Goal: Task Accomplishment & Management: Manage account settings

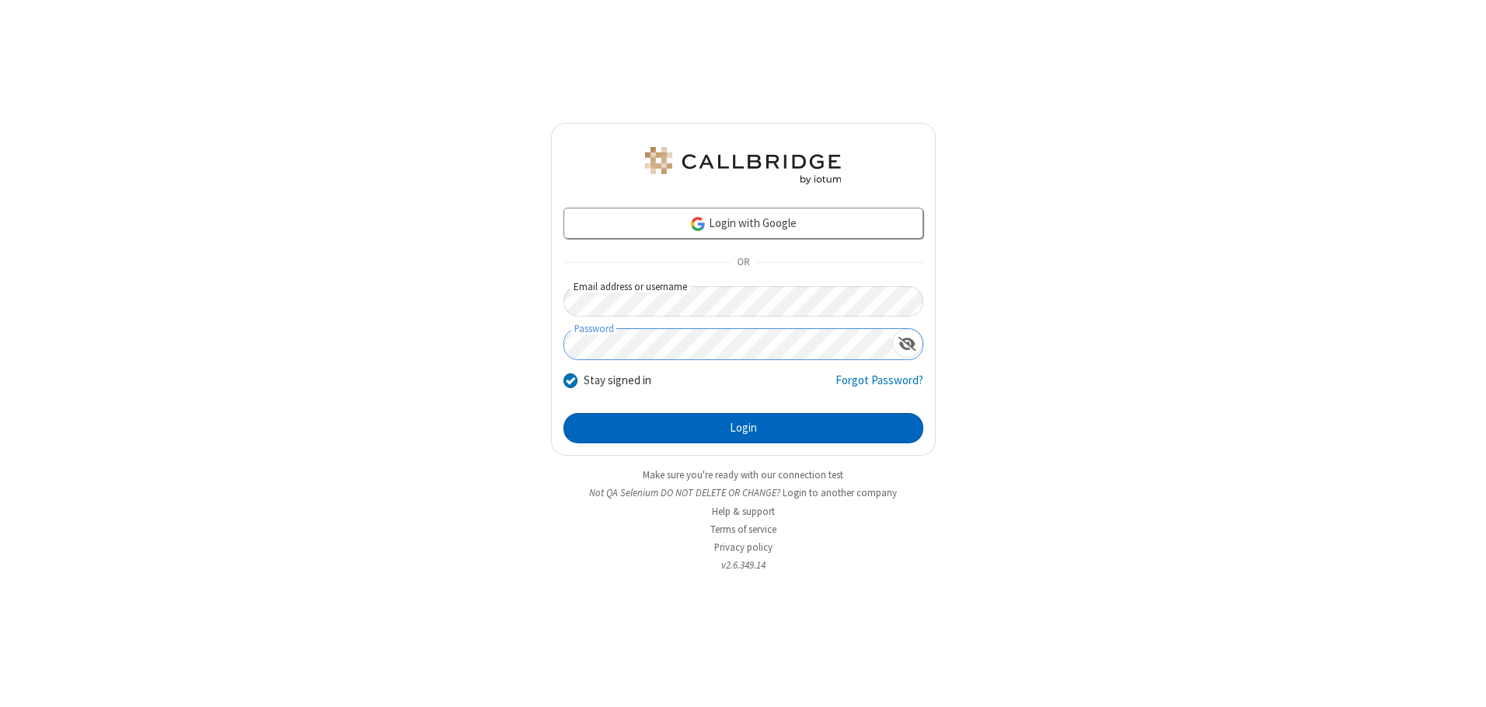
click at [743, 427] on button "Login" at bounding box center [743, 428] width 360 height 31
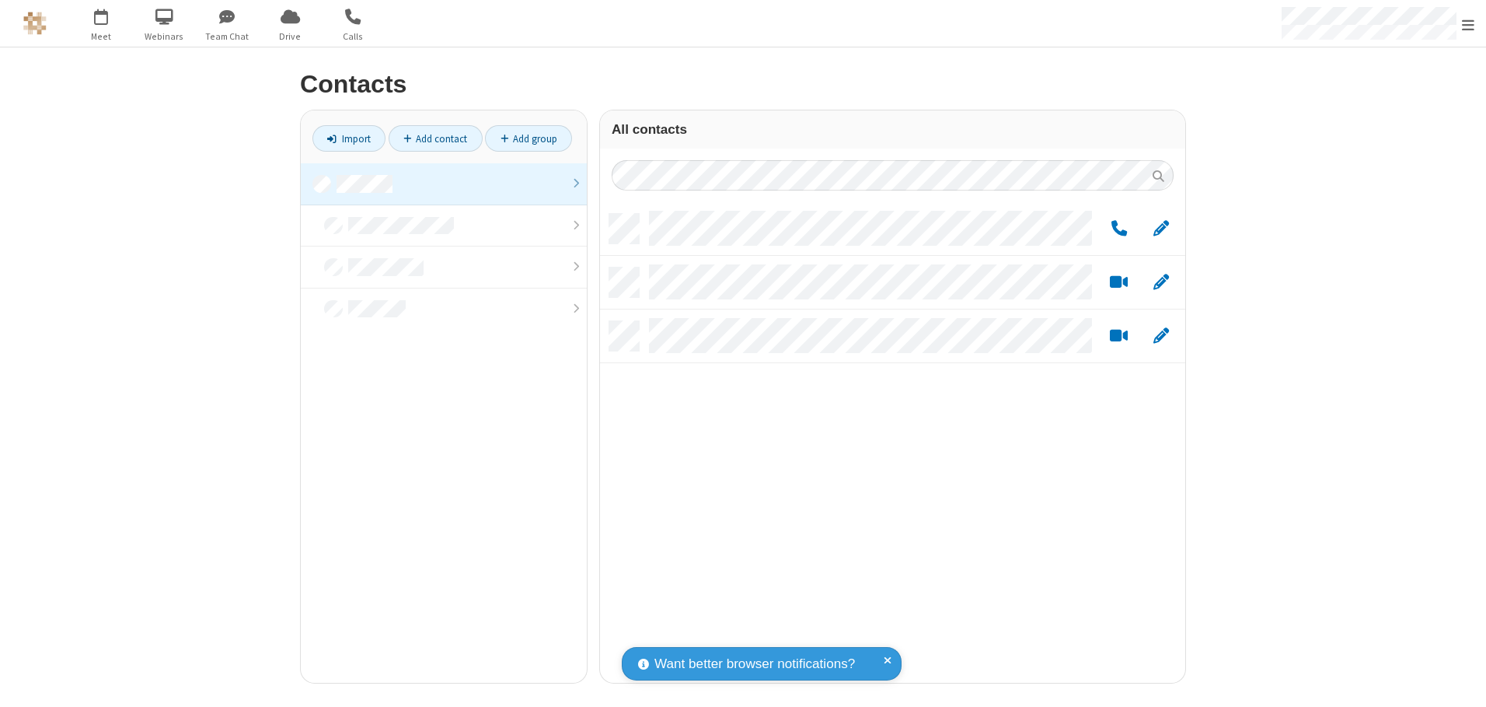
scroll to position [469, 574]
click at [444, 183] on link at bounding box center [444, 184] width 286 height 42
click at [435, 138] on link "Add contact" at bounding box center [436, 138] width 94 height 26
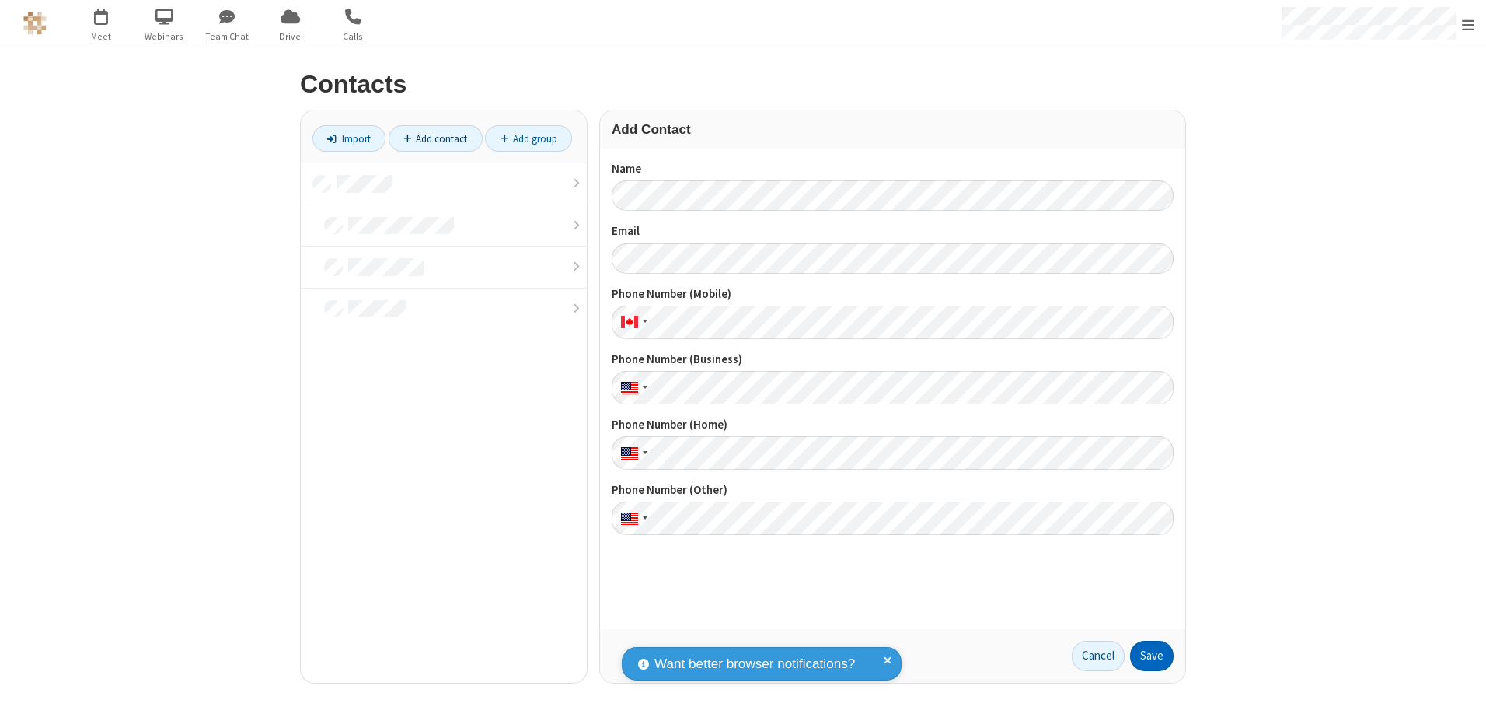
click at [1152, 655] on button "Save" at bounding box center [1152, 655] width 44 height 31
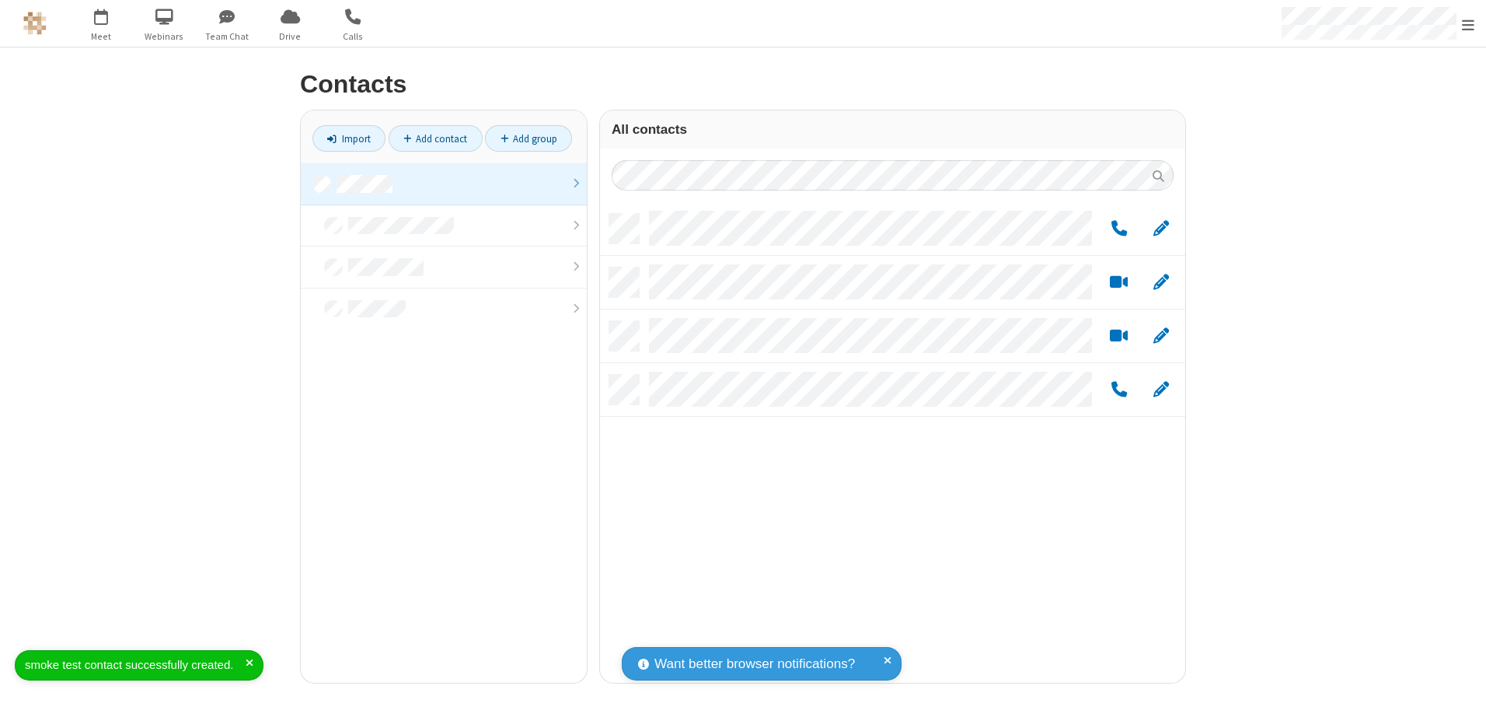
scroll to position [469, 574]
